Goal: Check status: Verify the current state of an ongoing process or item

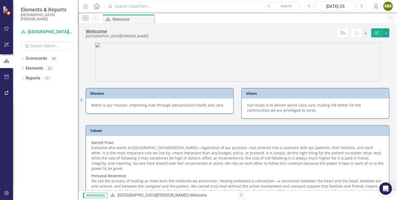
click at [137, 8] on input "text" at bounding box center [203, 6] width 196 height 9
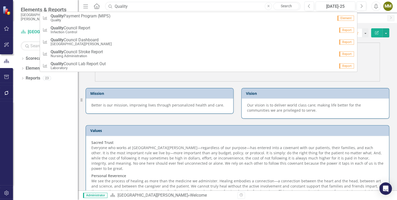
type input "quality"
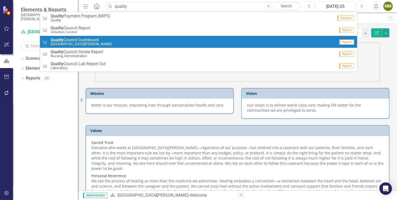
click at [94, 39] on span "Quality Council Dashboard" at bounding box center [80, 40] width 61 height 5
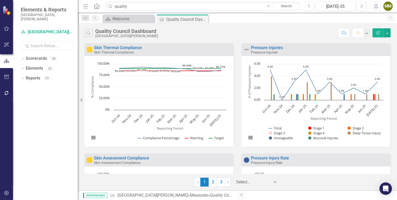
click at [41, 46] on input "text" at bounding box center [47, 45] width 52 height 9
type input "Quality"
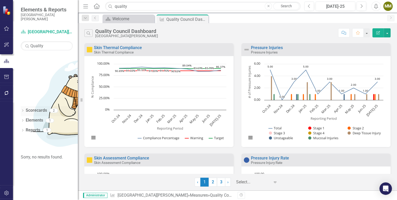
click at [37, 108] on link "Scorecards" at bounding box center [36, 111] width 21 height 6
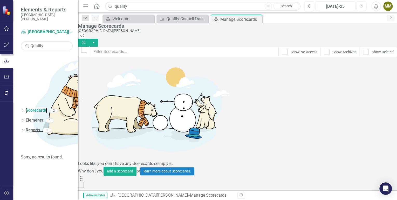
scroll to position [614, 0]
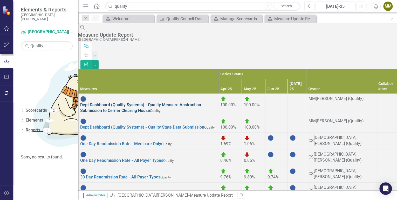
click at [129, 102] on link "Dept Dashboard (Quality Systems) - Quality Measure Abstraction Submission to Ce…" at bounding box center [140, 107] width 121 height 11
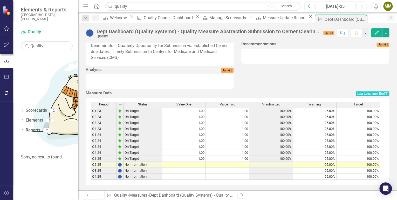
scroll to position [181, 0]
click at [201, 156] on td "1.00" at bounding box center [184, 159] width 44 height 6
drag, startPoint x: 205, startPoint y: 159, endPoint x: 205, endPoint y: 163, distance: 3.4
click at [91, 163] on div "Period Status Value One Value Two % submitted Warning Target Q1-23 On Target 1.…" at bounding box center [91, 141] width 0 height 78
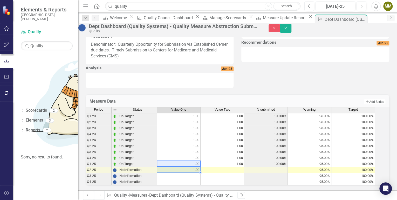
click at [244, 161] on td "1.00" at bounding box center [223, 164] width 44 height 6
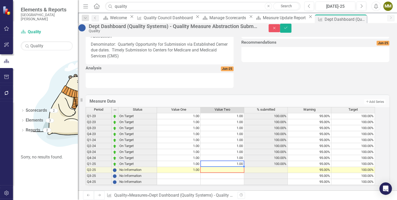
drag, startPoint x: 249, startPoint y: 162, endPoint x: 248, endPoint y: 165, distance: 2.9
click at [86, 165] on div "Period Status Value One Value Two % submitted Warning Target Q1-23 On Target 1.…" at bounding box center [86, 146] width 0 height 78
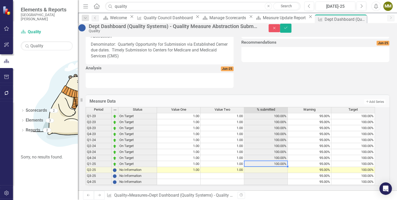
click at [286, 161] on td "100.00%" at bounding box center [266, 164] width 44 height 6
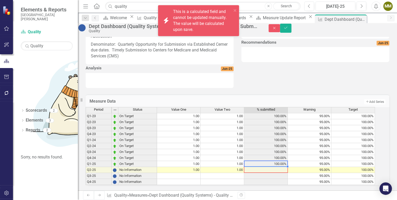
drag, startPoint x: 293, startPoint y: 162, endPoint x: 292, endPoint y: 166, distance: 4.5
click at [86, 166] on div "Period Status Value One Value Two % submitted Warning Target Q1-23 On Target 1.…" at bounding box center [86, 146] width 0 height 78
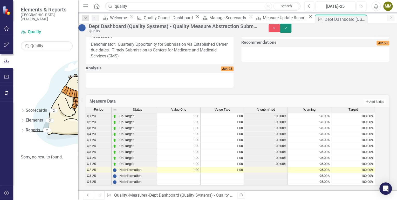
click at [288, 29] on icon "Save" at bounding box center [286, 28] width 5 height 4
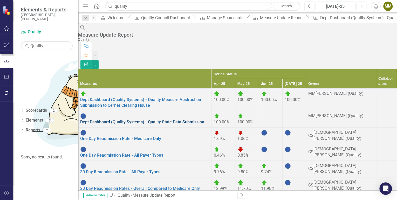
click at [124, 119] on link "Dept Dashboard (Quality Systems) - Quality State Data Submission" at bounding box center [142, 121] width 124 height 5
